Goal: Task Accomplishment & Management: Manage account settings

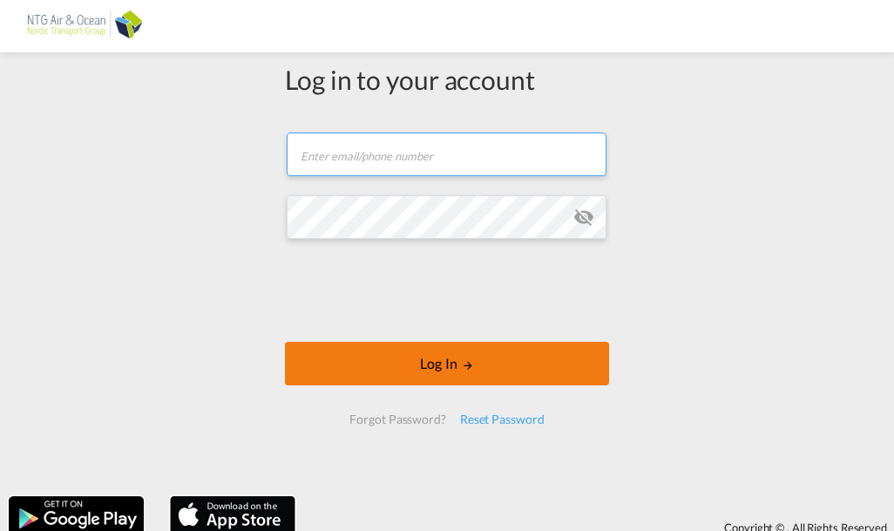
type input "[EMAIL_ADDRESS][DOMAIN_NAME]"
click at [495, 365] on button "Log In" at bounding box center [447, 364] width 324 height 44
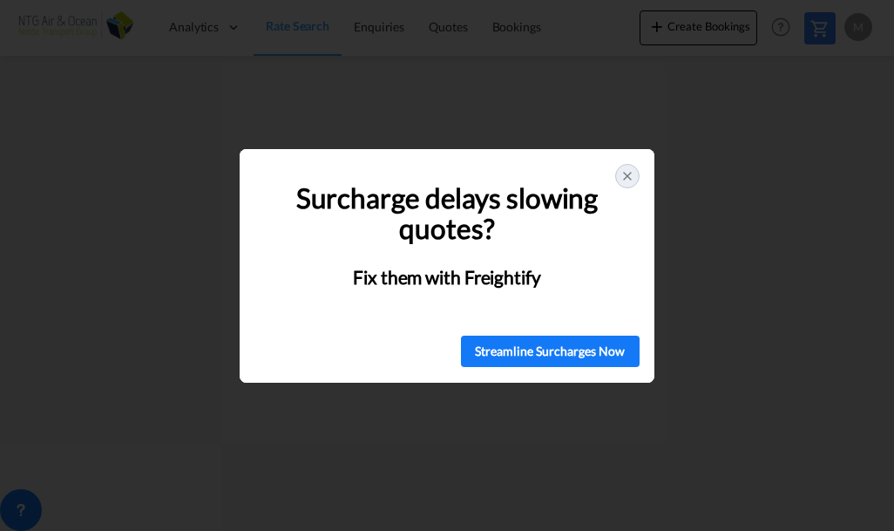
click at [631, 174] on icon at bounding box center [627, 176] width 14 height 14
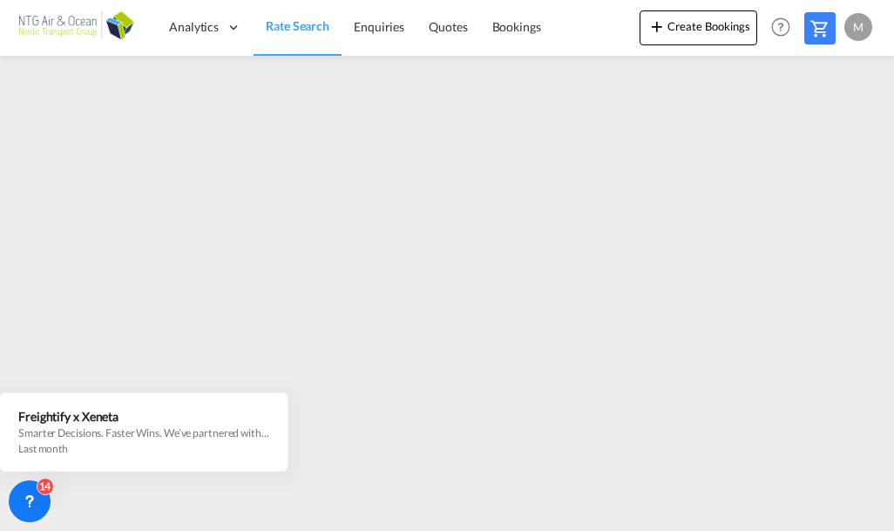
click at [860, 37] on div "M" at bounding box center [858, 27] width 28 height 28
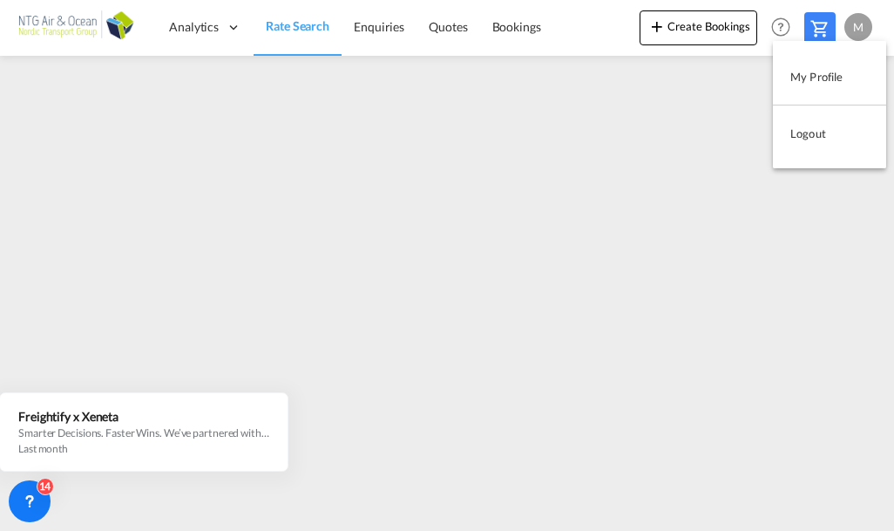
click at [822, 143] on button "Logout" at bounding box center [829, 133] width 113 height 35
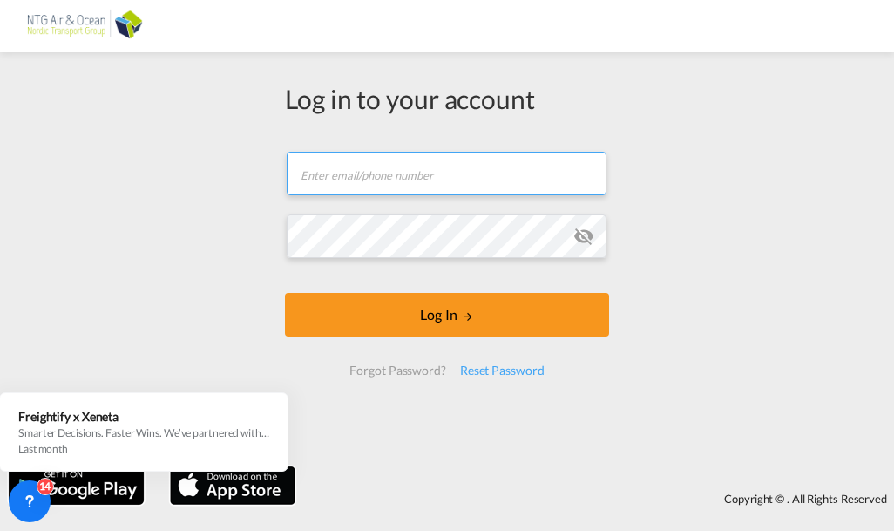
type input "[EMAIL_ADDRESS][DOMAIN_NAME]"
